Goal: Book appointment/travel/reservation

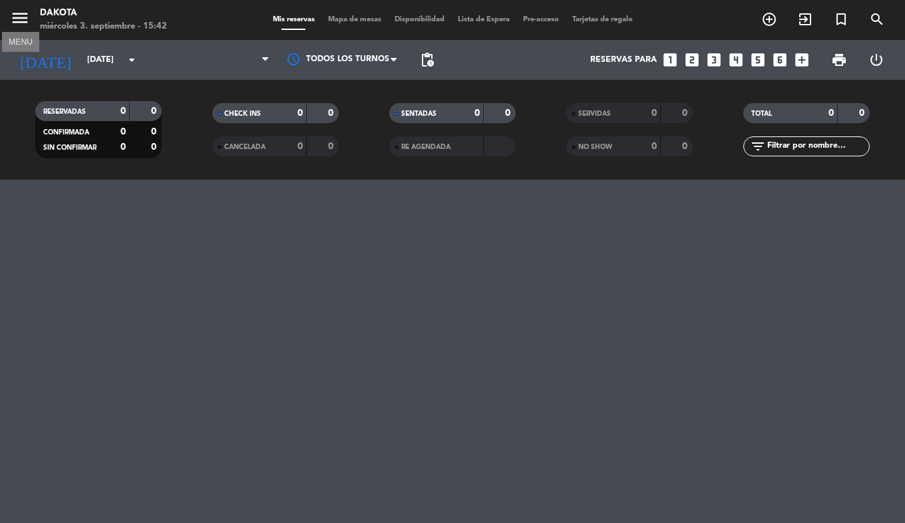
click at [17, 19] on icon "menu" at bounding box center [20, 18] width 20 height 20
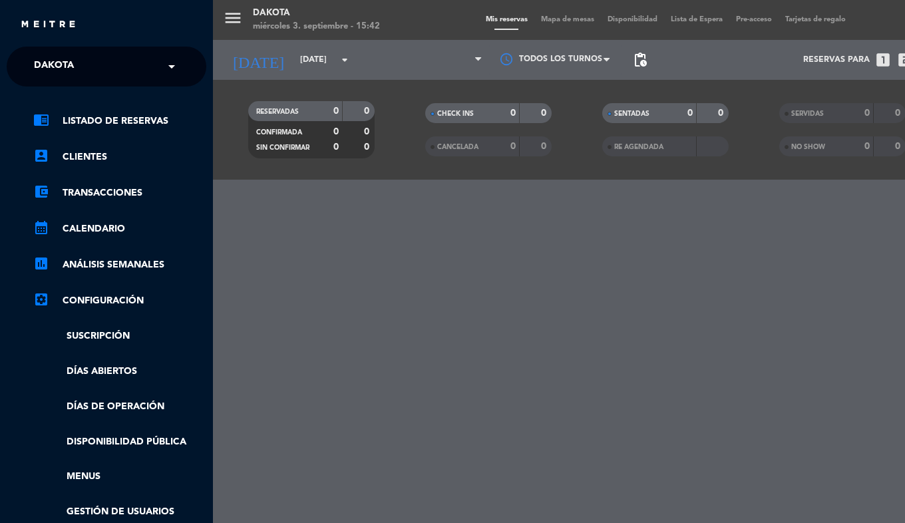
click at [29, 57] on div "× Dakota" at bounding box center [61, 67] width 65 height 28
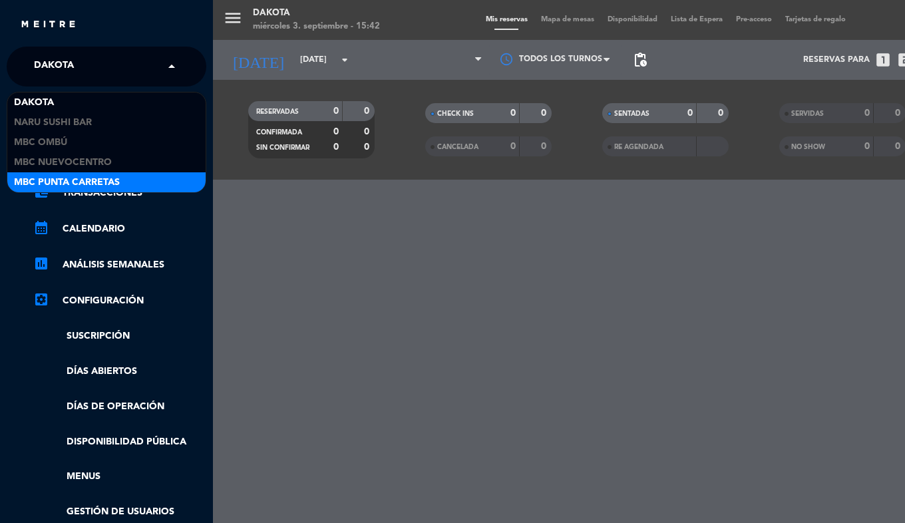
click at [77, 182] on span "MBC Punta Carretas" at bounding box center [67, 182] width 106 height 15
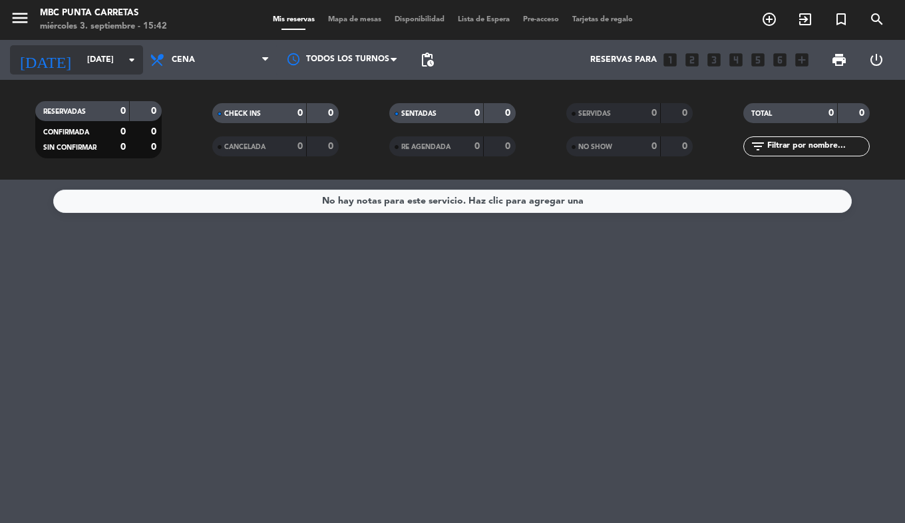
click at [35, 50] on icon "[DATE]" at bounding box center [45, 59] width 71 height 29
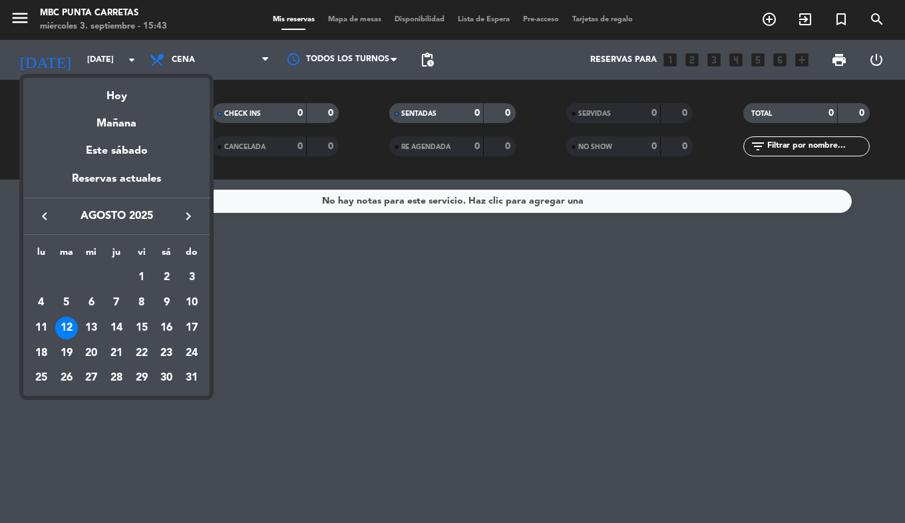
click at [196, 217] on icon "keyboard_arrow_right" at bounding box center [188, 216] width 16 height 16
click at [139, 302] on div "5" at bounding box center [141, 303] width 23 height 23
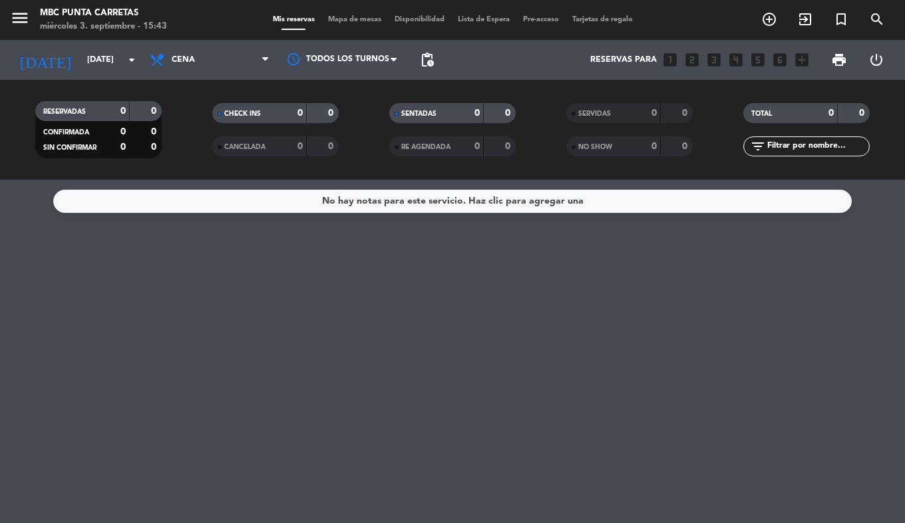
type input "[DATE]"
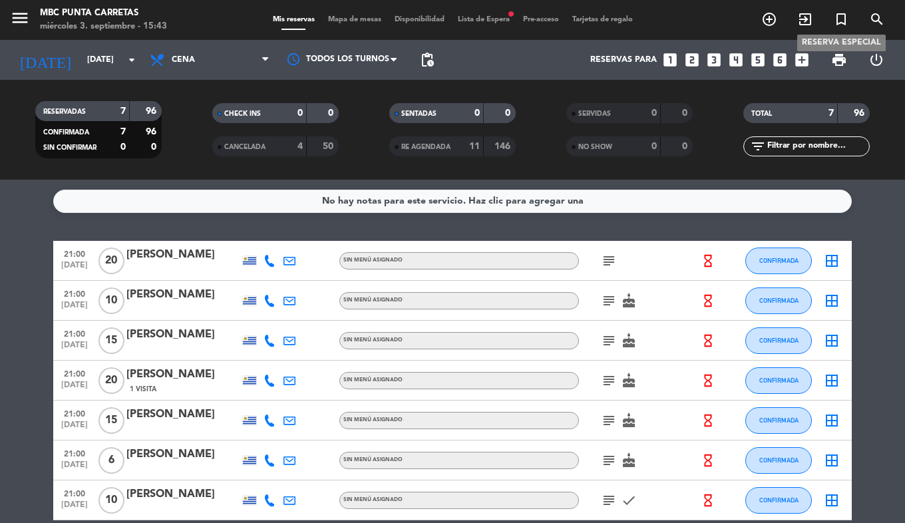
click at [839, 13] on icon "turned_in_not" at bounding box center [841, 19] width 16 height 16
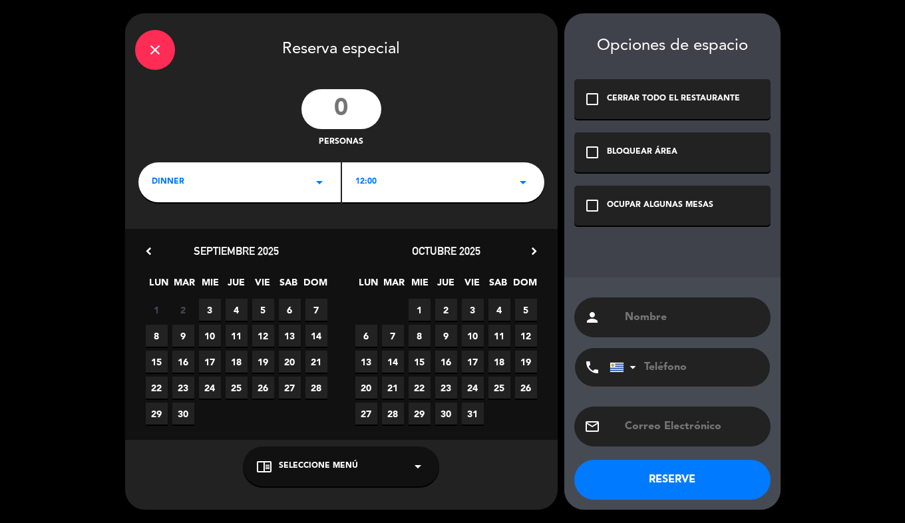
click at [304, 106] on input "number" at bounding box center [342, 109] width 80 height 40
type input "17"
click at [387, 180] on div "12:00 arrow_drop_down" at bounding box center [443, 182] width 202 height 40
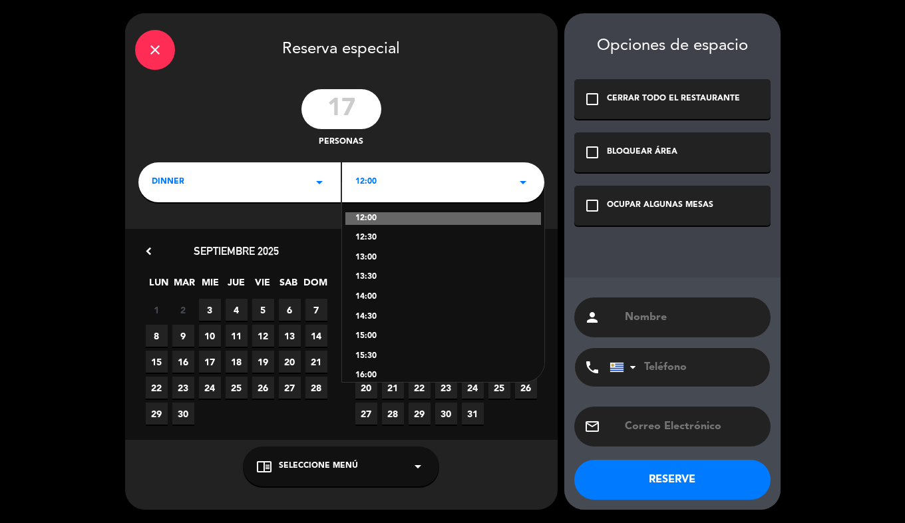
scroll to position [211, 0]
click at [379, 278] on div "19:00" at bounding box center [443, 283] width 176 height 13
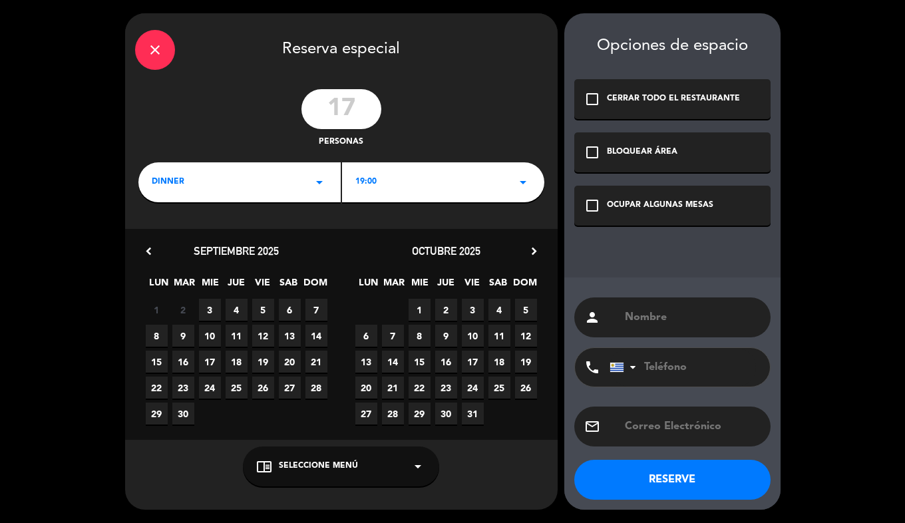
click at [265, 310] on span "5" at bounding box center [263, 310] width 22 height 22
drag, startPoint x: 685, startPoint y: 221, endPoint x: 689, endPoint y: 258, distance: 36.8
click at [685, 221] on div "check_box_outline_blank OCUPAR ALGUNAS MESAS" at bounding box center [672, 206] width 196 height 40
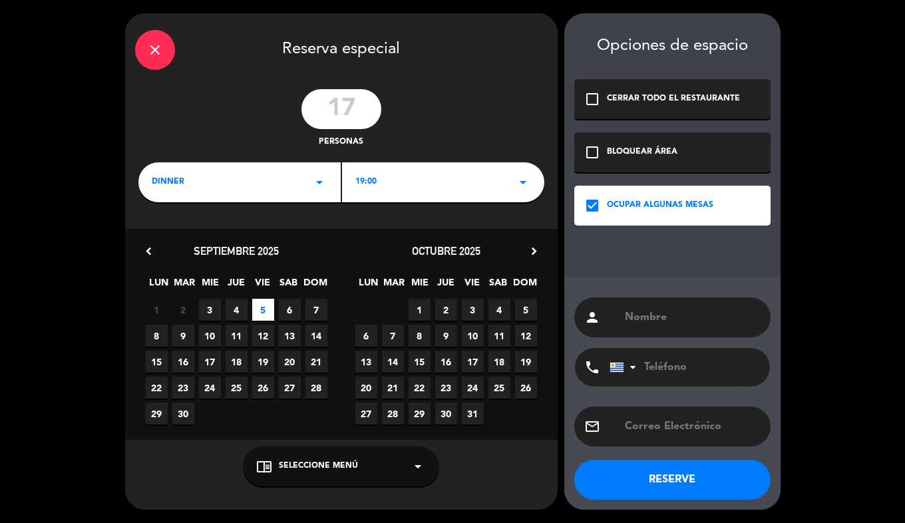
click at [672, 319] on input "text" at bounding box center [692, 317] width 137 height 19
type input "[PERSON_NAME][DATE]"
click at [640, 474] on button "RESERVE" at bounding box center [672, 480] width 196 height 40
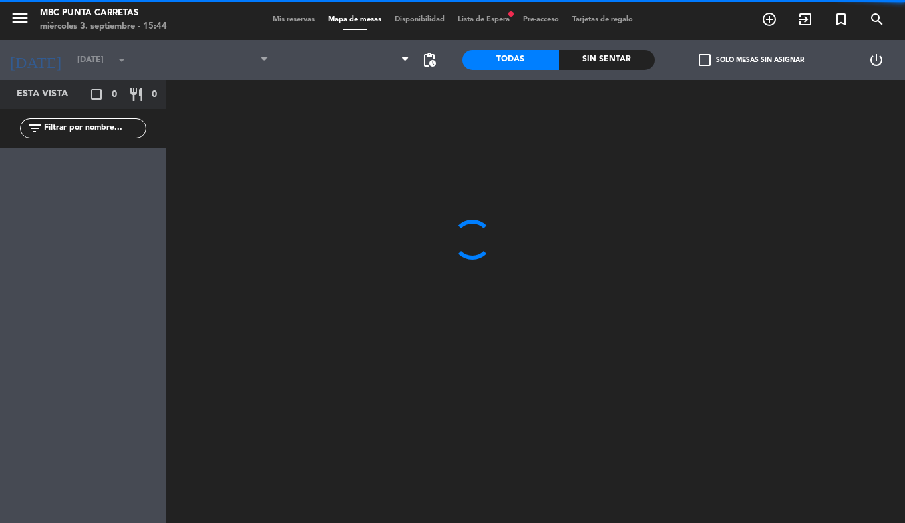
click at [272, 19] on span "Mis reservas" at bounding box center [293, 19] width 55 height 7
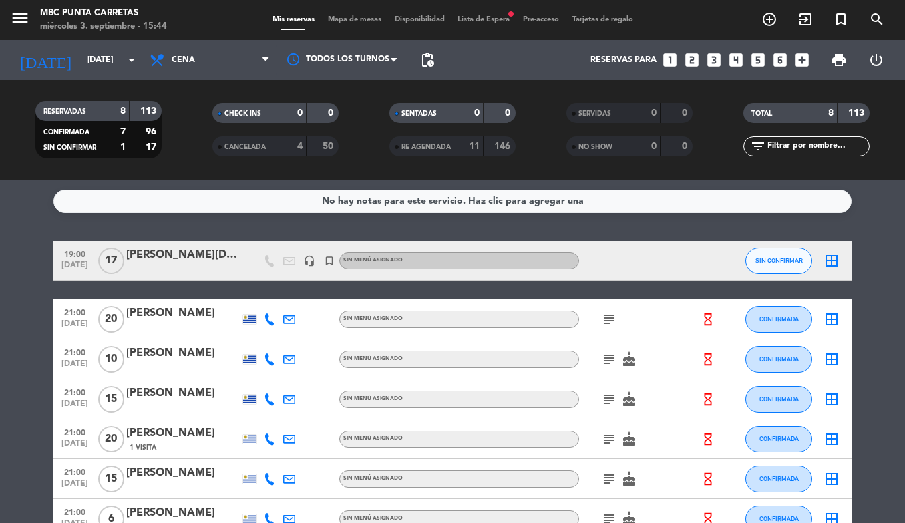
click at [135, 240] on div "No hay notas para este servicio. Haz clic para agregar una 19:00 [DATE] [PERSON…" at bounding box center [452, 351] width 905 height 343
click at [144, 262] on div "[PERSON_NAME][DATE]" at bounding box center [182, 254] width 113 height 17
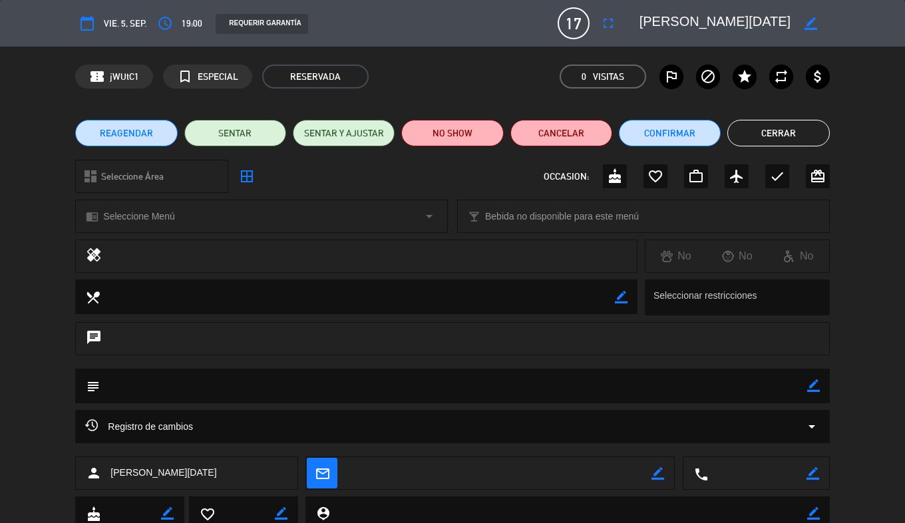
click at [816, 391] on icon "border_color" at bounding box center [813, 385] width 13 height 13
click at [608, 379] on textarea at bounding box center [453, 386] width 707 height 34
type textarea "hablar con fc porpresupuesto. Hora a confirmar, en pirncipio [PERSON_NAME], per…"
click at [809, 387] on icon at bounding box center [813, 385] width 13 height 13
click at [753, 128] on button "Cerrar" at bounding box center [779, 133] width 102 height 27
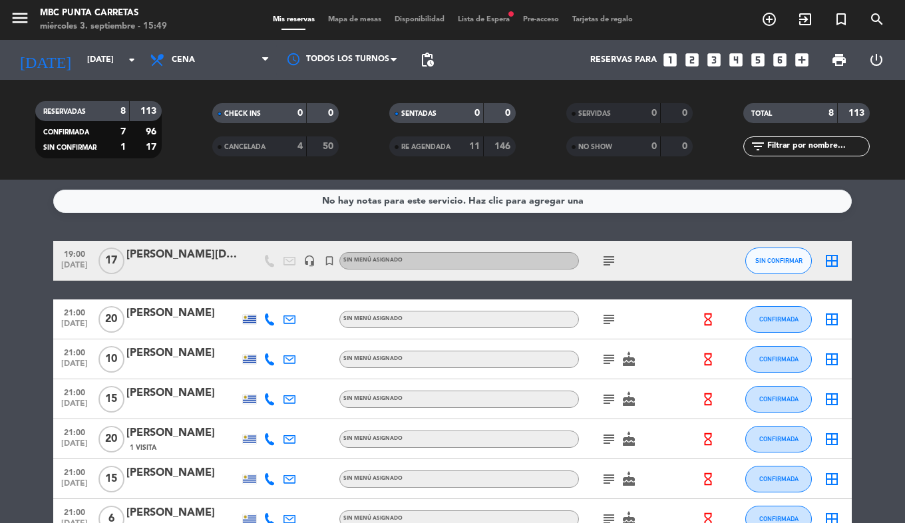
click at [48, 77] on div "[DATE] [DATE] arrow_drop_down" at bounding box center [76, 60] width 133 height 40
click at [81, 67] on input "[DATE]" at bounding box center [137, 60] width 112 height 23
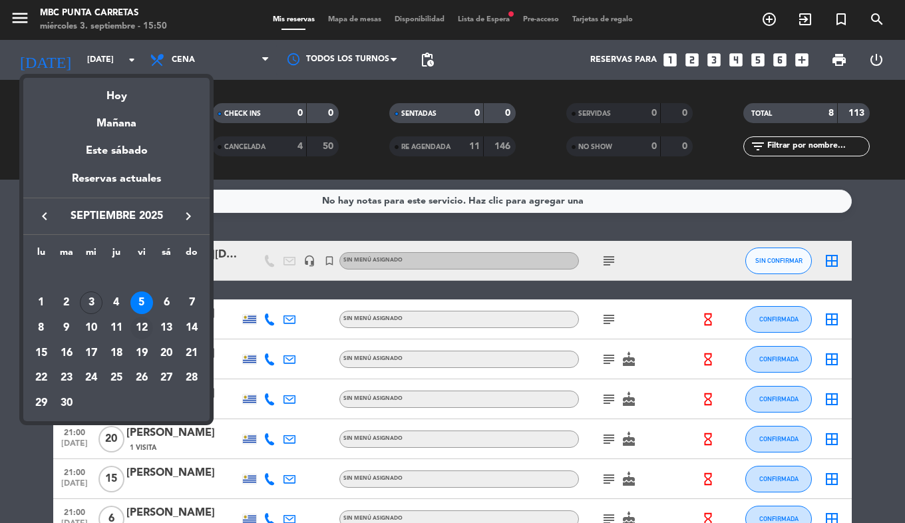
click at [145, 334] on div "12" at bounding box center [141, 328] width 23 height 23
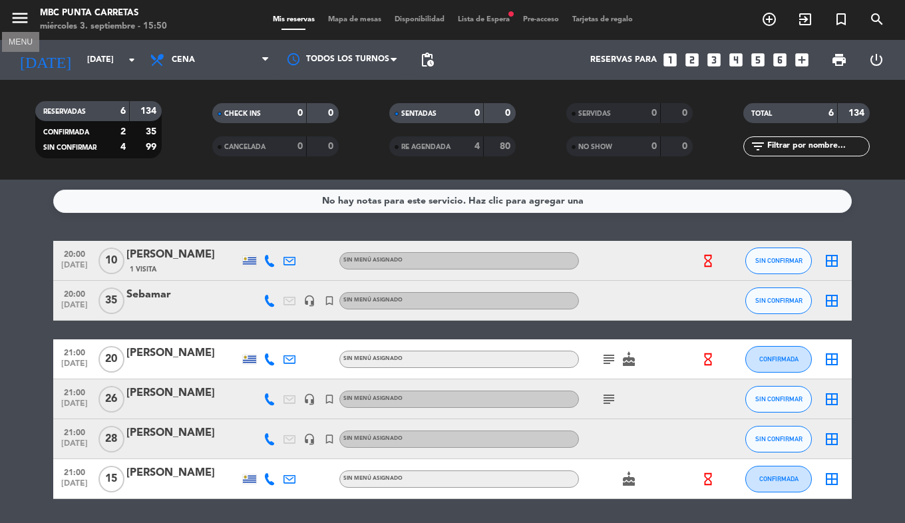
click at [15, 22] on icon "menu" at bounding box center [20, 18] width 20 height 20
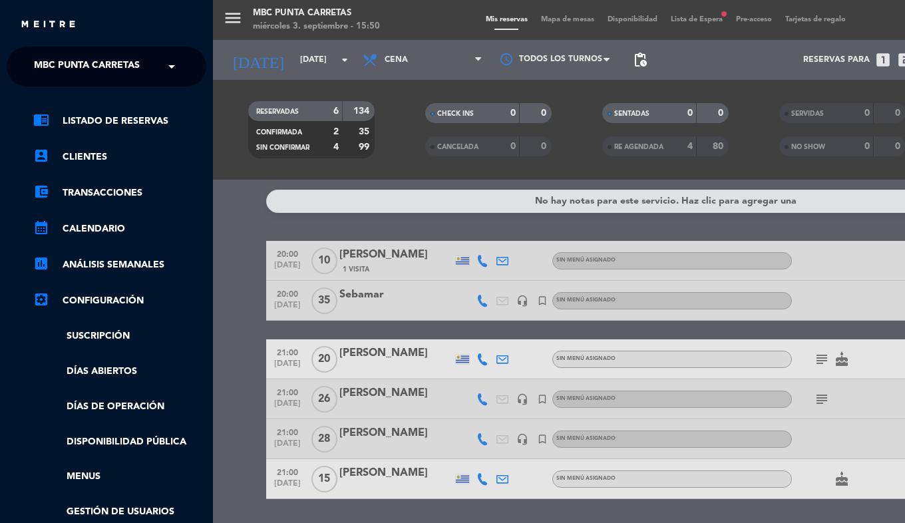
click at [43, 72] on span "MBC Punta Carretas" at bounding box center [87, 67] width 106 height 28
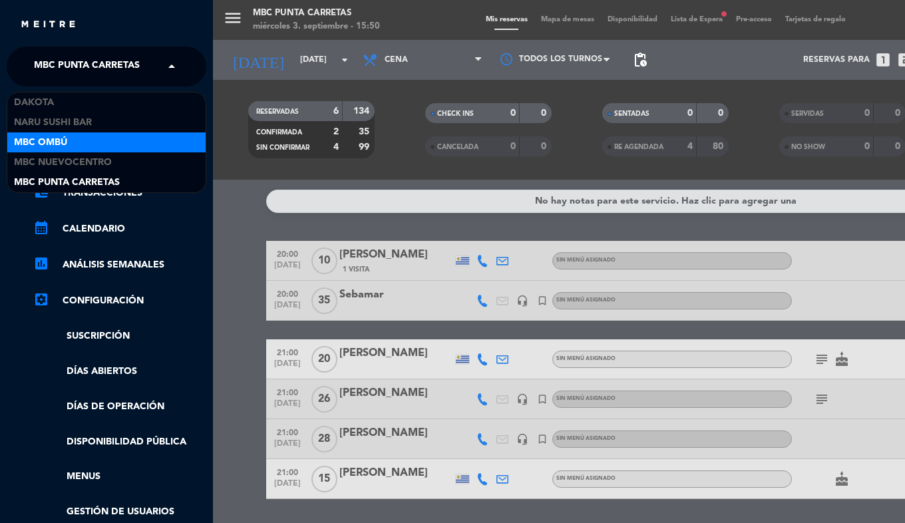
click at [26, 146] on span "MBC Ombú" at bounding box center [40, 142] width 53 height 15
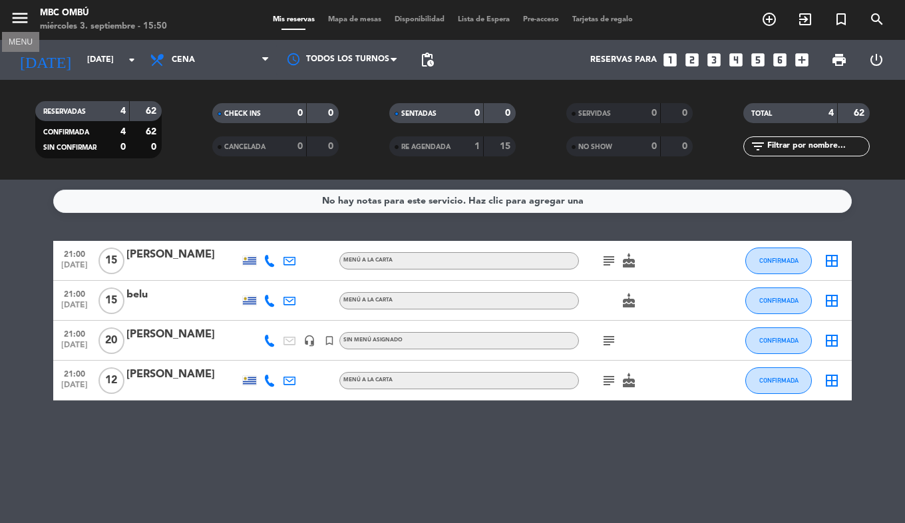
click at [20, 20] on icon "menu" at bounding box center [20, 18] width 20 height 20
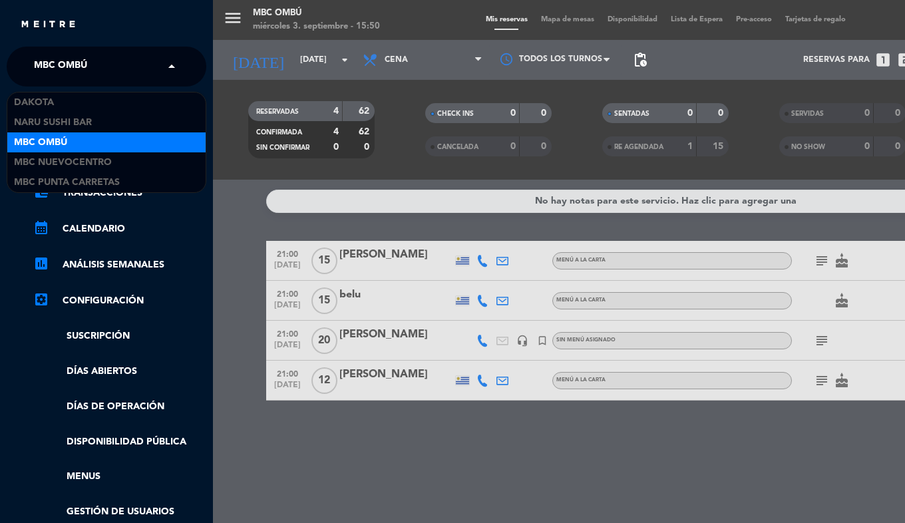
click at [39, 57] on span "MBC Ombú" at bounding box center [60, 67] width 53 height 28
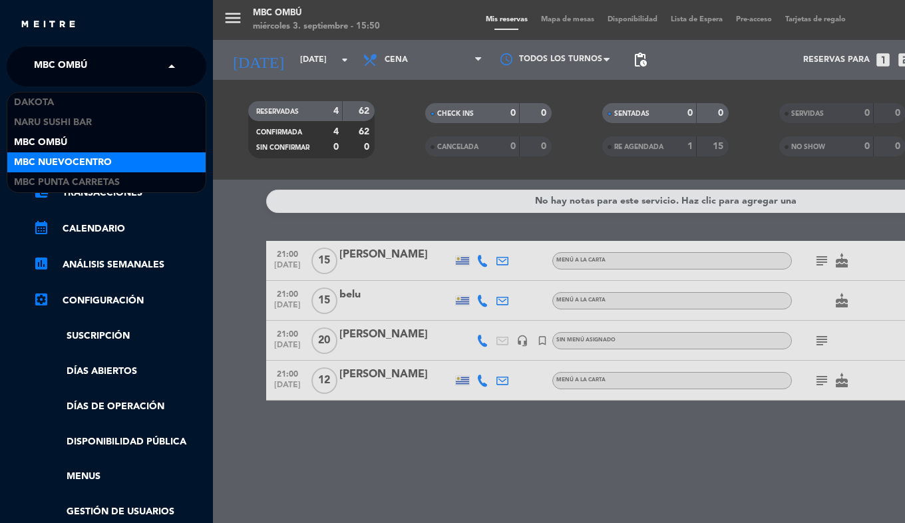
click at [75, 166] on span "MBC Nuevocentro" at bounding box center [63, 162] width 98 height 15
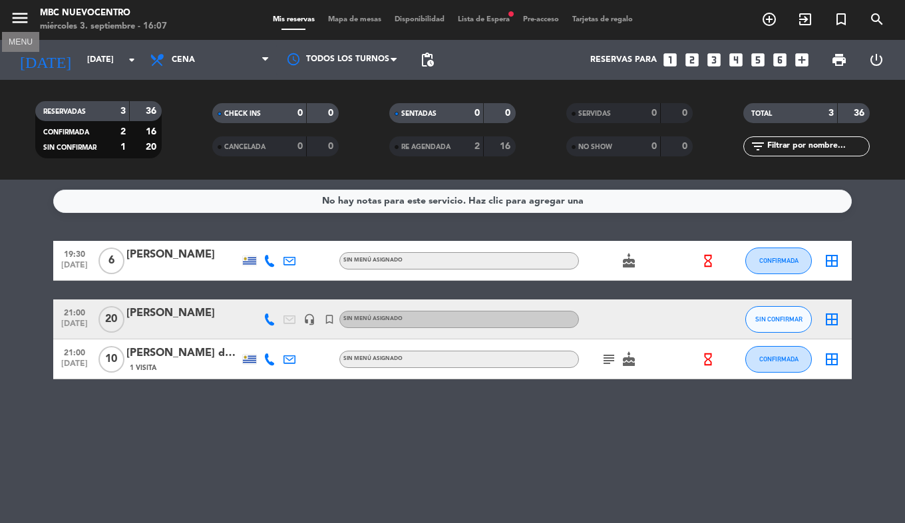
click at [24, 27] on icon "menu" at bounding box center [20, 18] width 20 height 20
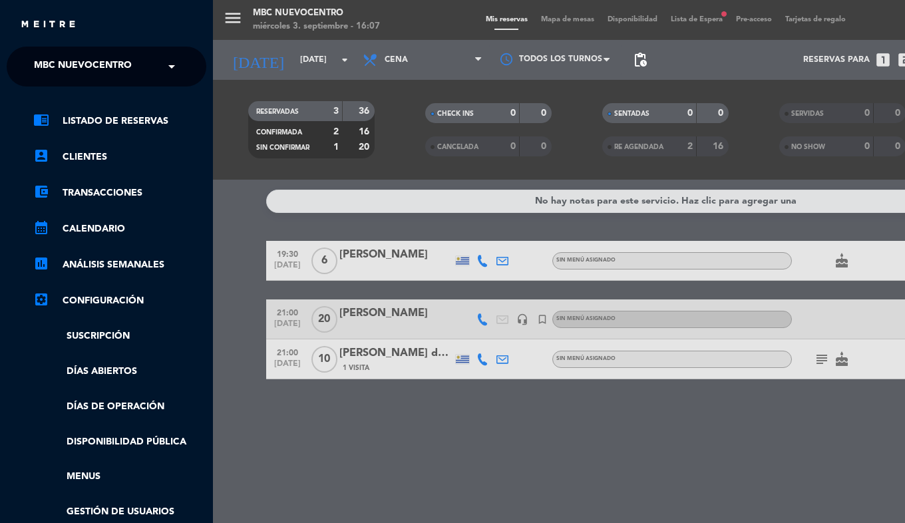
click at [66, 76] on span "MBC Nuevocentro" at bounding box center [83, 67] width 98 height 28
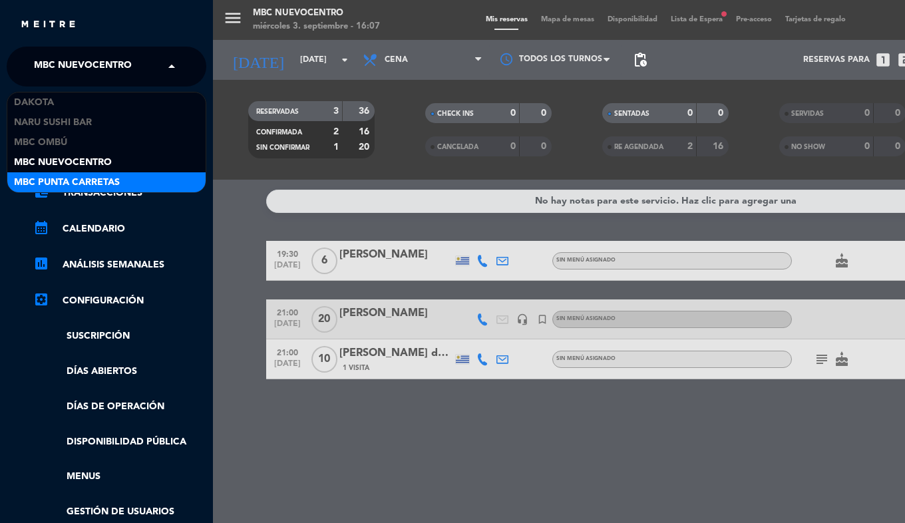
click at [64, 181] on span "MBC Punta Carretas" at bounding box center [67, 182] width 106 height 15
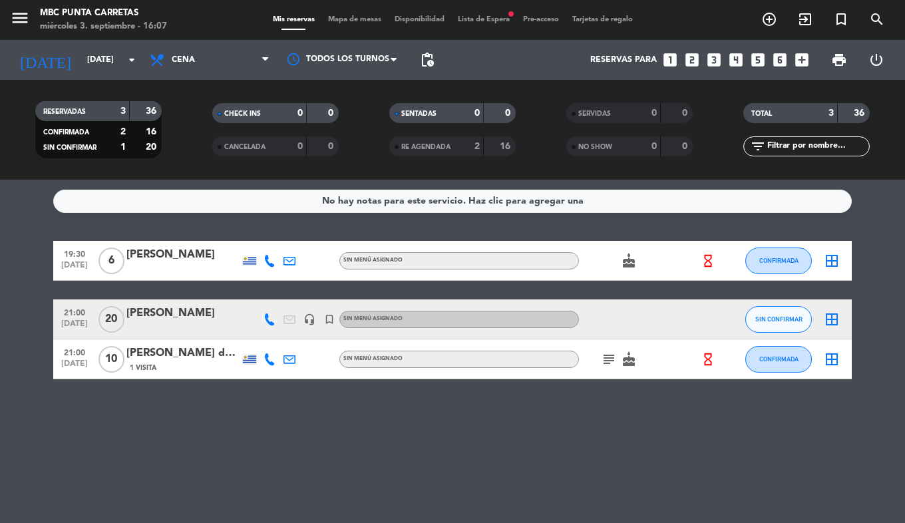
click at [49, 81] on div "RESERVADAS 3 36 CONFIRMADA 2 16 SIN CONFIRMAR 1 20 CHECK INS 0 0 CANCELADA 0 0 …" at bounding box center [452, 130] width 905 height 100
click at [81, 69] on input "[DATE]" at bounding box center [137, 60] width 112 height 23
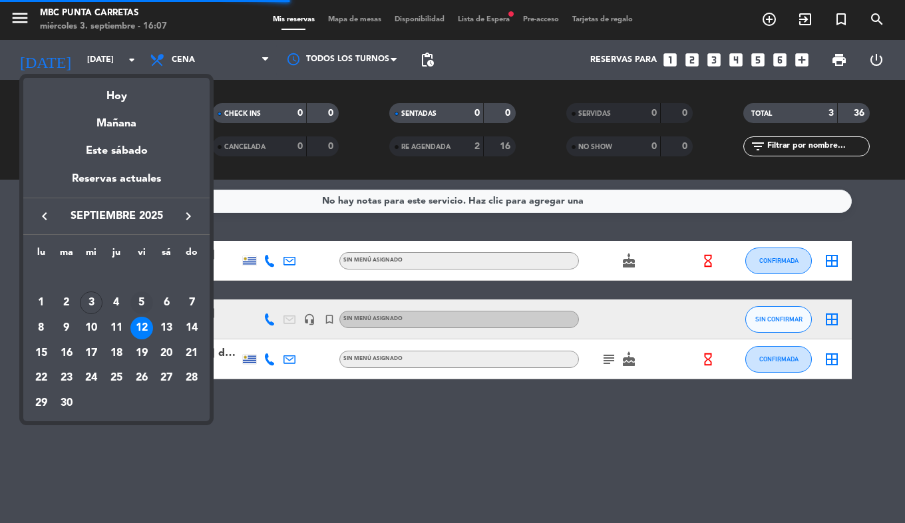
click at [138, 298] on div "5" at bounding box center [141, 303] width 23 height 23
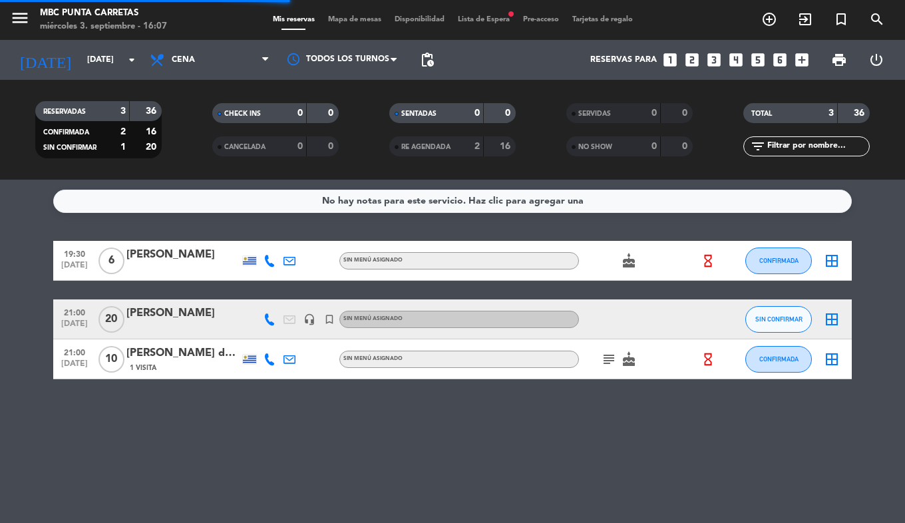
type input "[DATE]"
